Goal: Transaction & Acquisition: Book appointment/travel/reservation

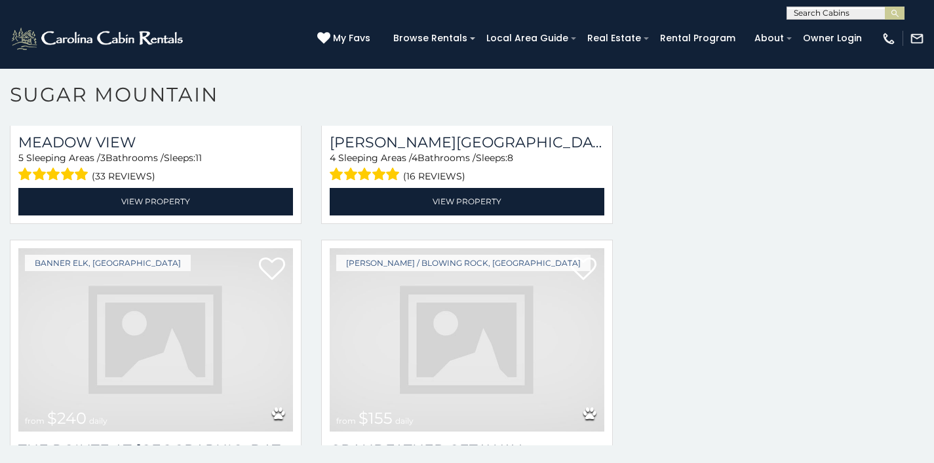
scroll to position [2701, 0]
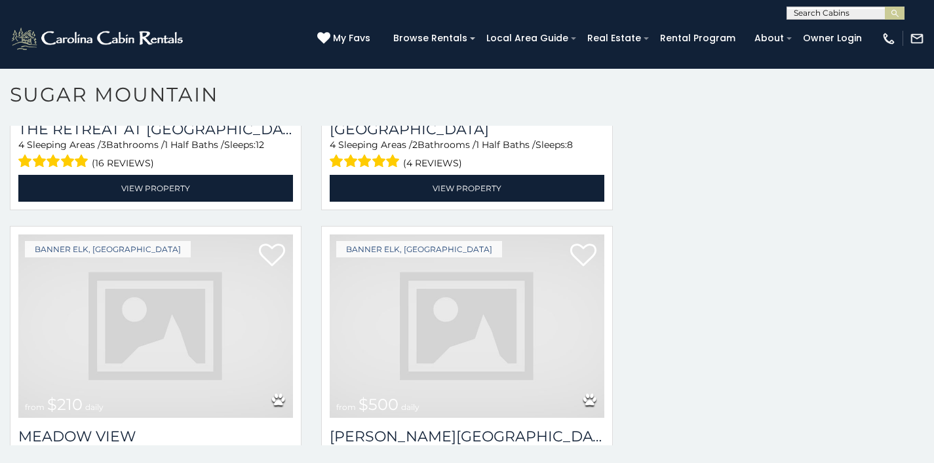
click at [537, 235] on img at bounding box center [467, 327] width 275 height 184
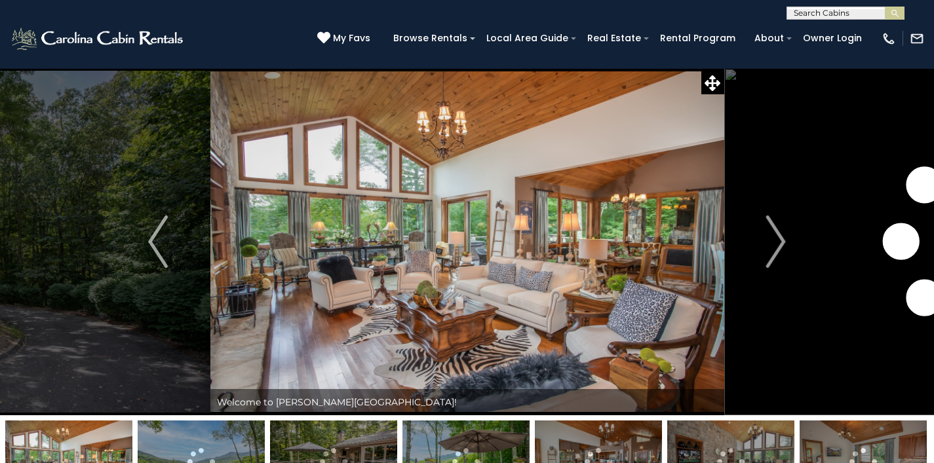
scroll to position [47, 0]
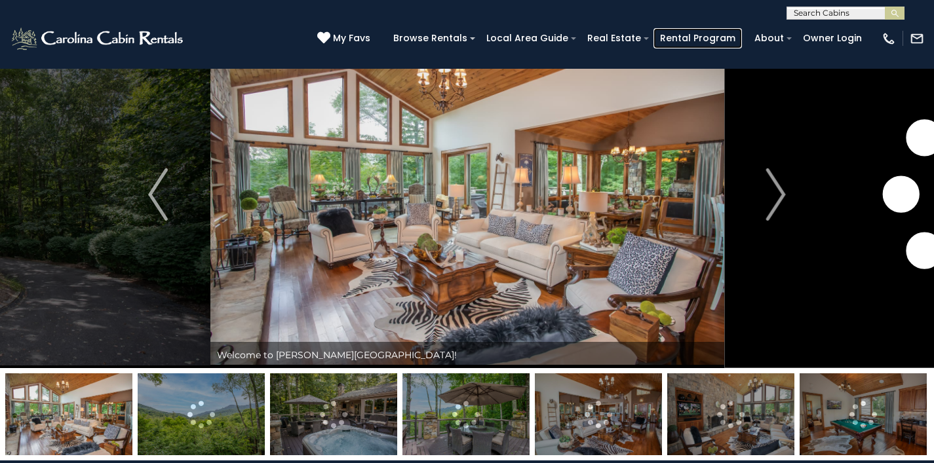
click at [714, 37] on link "Rental Program" at bounding box center [697, 38] width 88 height 20
